Goal: Check status: Check status

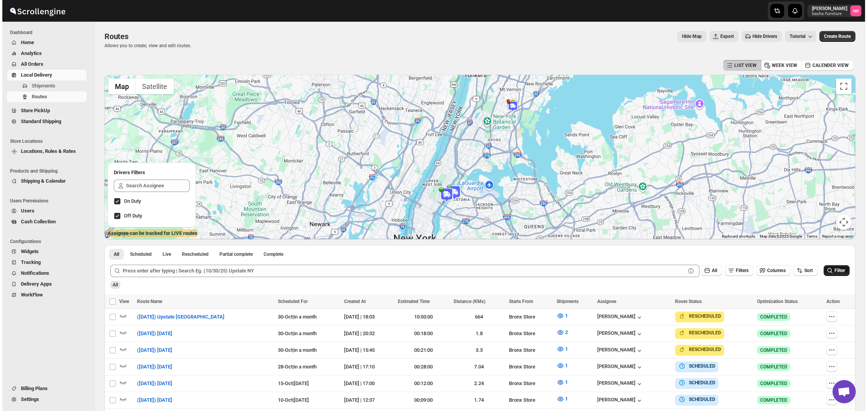
scroll to position [183, 0]
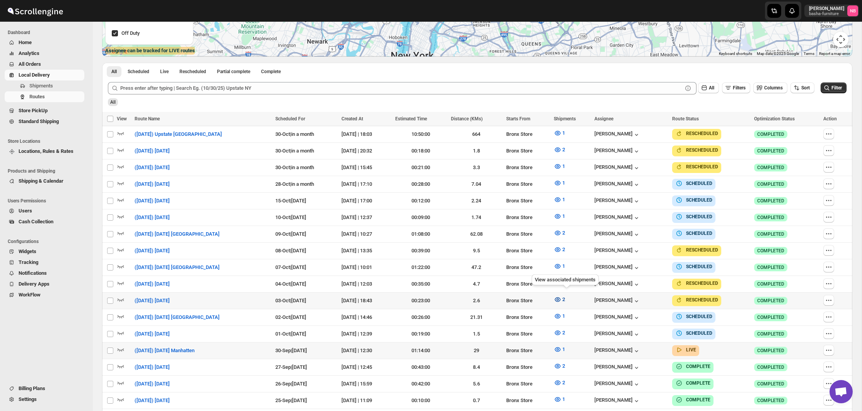
click at [561, 297] on icon "button" at bounding box center [558, 299] width 6 height 5
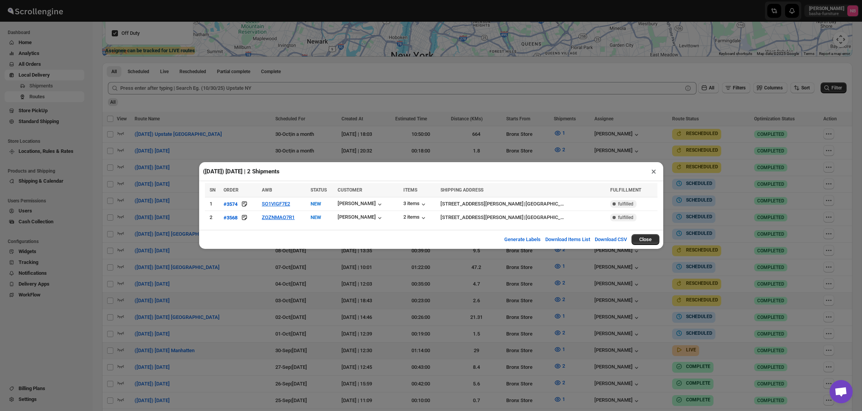
click at [298, 139] on div "([DATE]) [DATE] | 2 Shipments × SN ORDER AWB STATUS CUSTOMER ITEMS SHIPPING ADD…" at bounding box center [431, 205] width 862 height 411
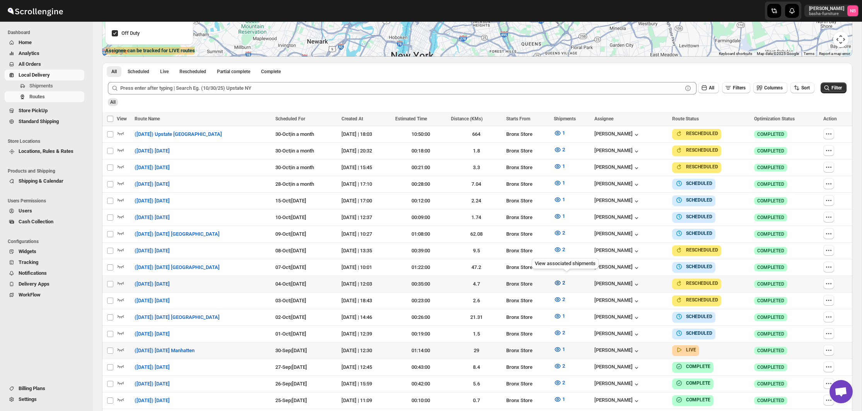
click at [562, 280] on icon "button" at bounding box center [558, 283] width 8 height 8
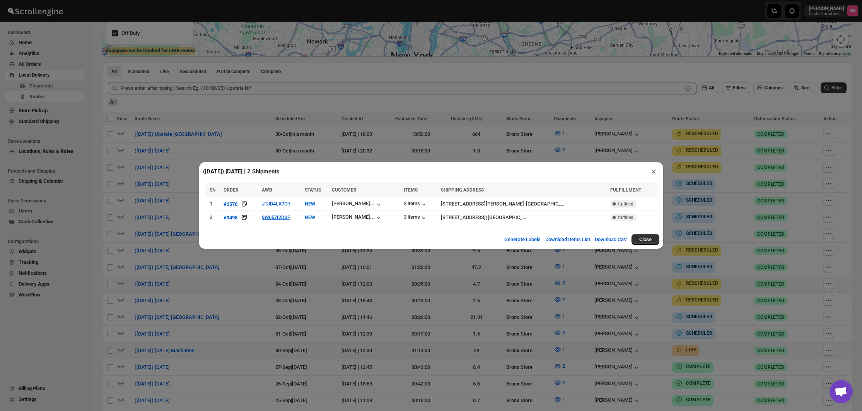
drag, startPoint x: 427, startPoint y: 290, endPoint x: 421, endPoint y: 286, distance: 6.8
click at [428, 290] on div "([DATE]) [DATE] | 2 Shipments × SN ORDER AWB STATUS CUSTOMER ITEMS SHIPPING ADD…" at bounding box center [431, 205] width 862 height 411
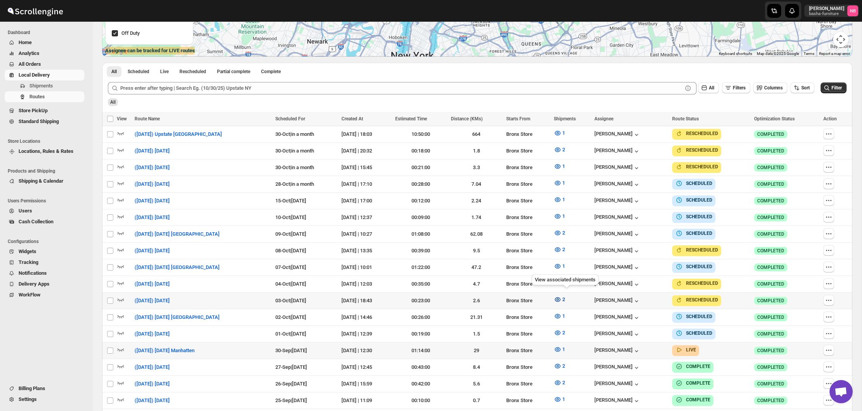
click at [562, 299] on icon "button" at bounding box center [558, 300] width 8 height 8
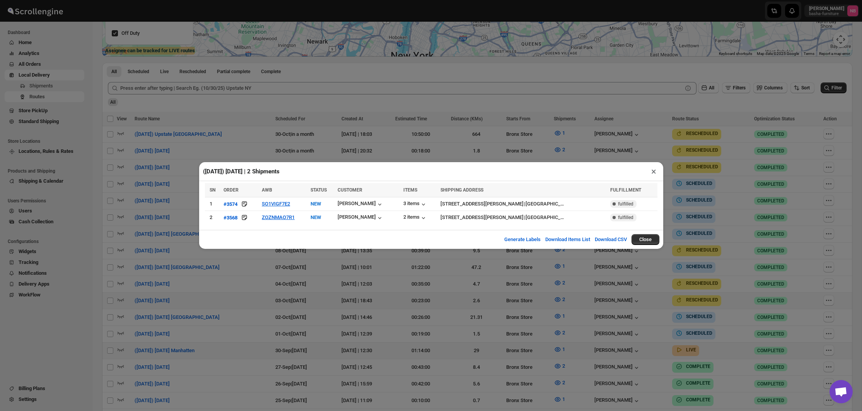
click at [263, 274] on div "([DATE]) [DATE] | 2 Shipments × SN ORDER AWB STATUS CUSTOMER ITEMS SHIPPING ADD…" at bounding box center [431, 205] width 862 height 411
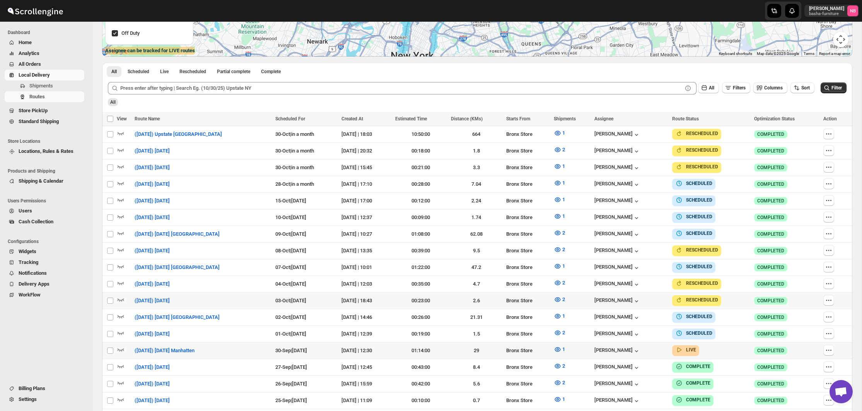
click at [638, 102] on div "All" at bounding box center [476, 99] width 741 height 13
click at [833, 85] on button "Filter" at bounding box center [834, 87] width 26 height 11
click at [562, 345] on icon "button" at bounding box center [558, 349] width 8 height 8
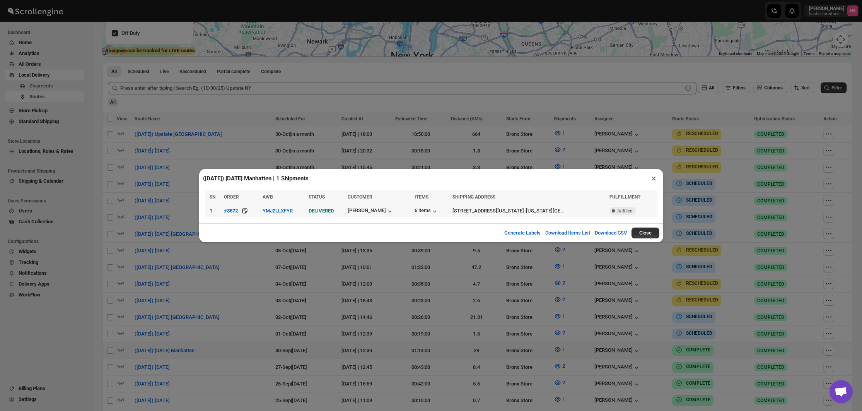
click at [290, 214] on td "YMJ2LLXFYR" at bounding box center [283, 211] width 46 height 14
click at [288, 211] on button "YMJ2LLXFYR" at bounding box center [278, 211] width 30 height 6
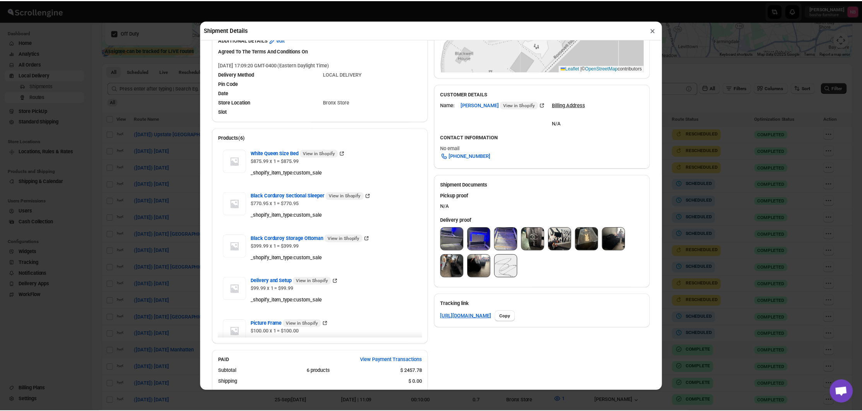
scroll to position [238, 0]
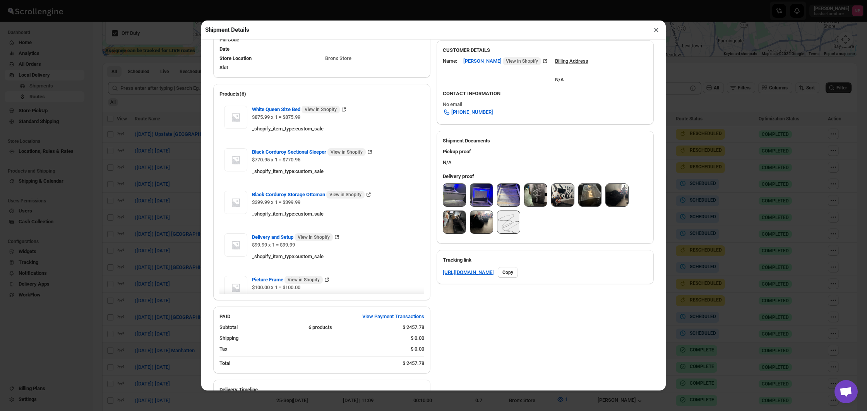
click at [458, 196] on img at bounding box center [454, 195] width 22 height 22
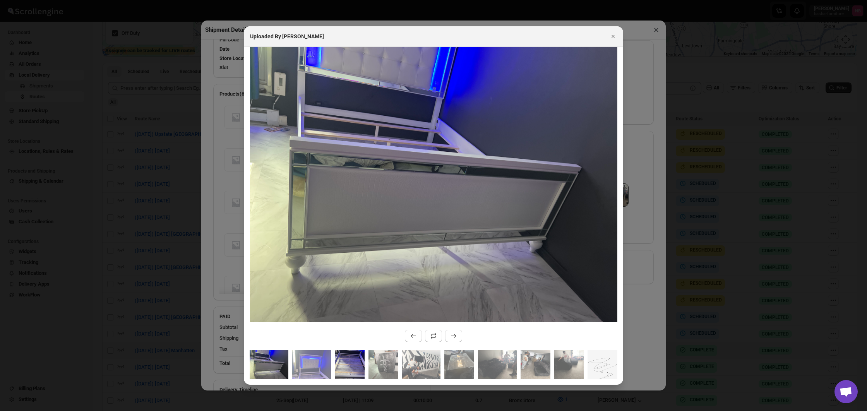
drag, startPoint x: 314, startPoint y: 365, endPoint x: 346, endPoint y: 366, distance: 32.1
click at [314, 365] on img ":r11a8:" at bounding box center [311, 364] width 39 height 29
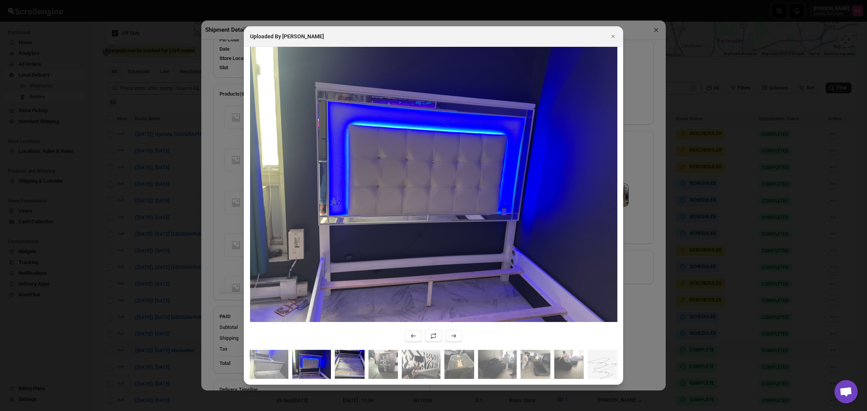
click at [352, 366] on img ":r11a8:" at bounding box center [350, 364] width 30 height 29
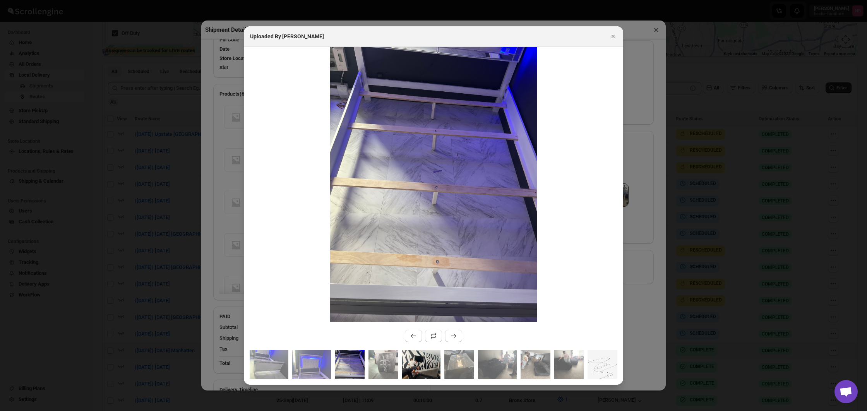
click at [380, 362] on img ":r11a8:" at bounding box center [383, 364] width 30 height 29
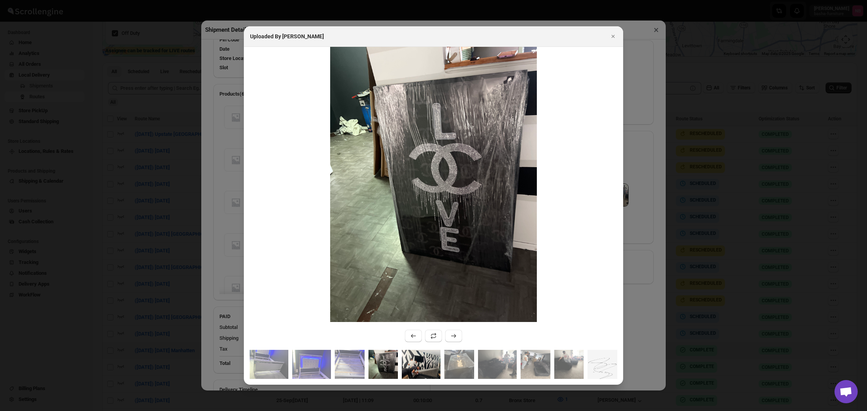
click at [410, 359] on img ":r11a8:" at bounding box center [421, 364] width 39 height 29
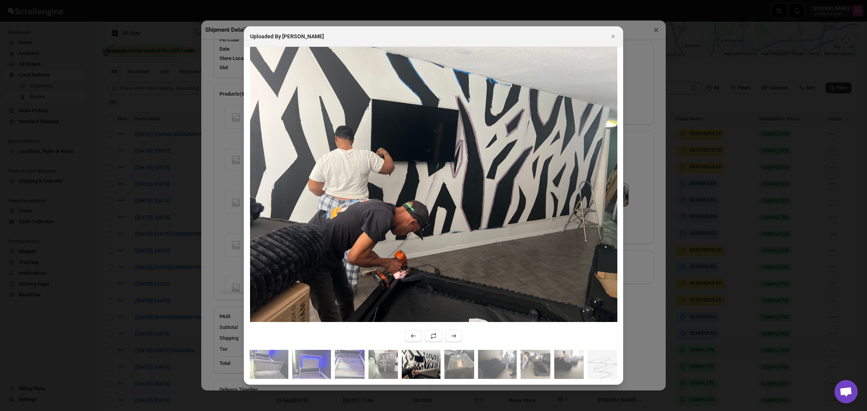
click at [518, 363] on div ":r11a8:" at bounding box center [433, 367] width 379 height 35
click at [612, 38] on icon "Close" at bounding box center [613, 36] width 8 height 8
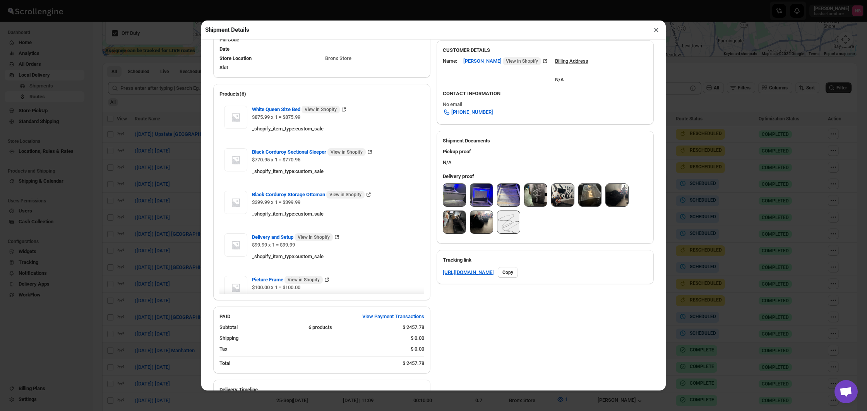
click at [656, 30] on button "×" at bounding box center [655, 29] width 11 height 11
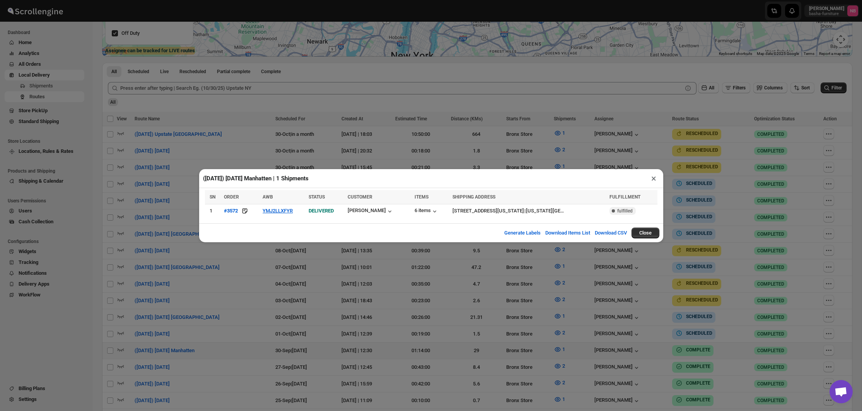
click at [732, 147] on div "([DATE]) [DATE] Manhatten | 1 Shipments × SN ORDER AWB STATUS CUSTOMER ITEMS SH…" at bounding box center [431, 205] width 862 height 411
